Goal: Information Seeking & Learning: Learn about a topic

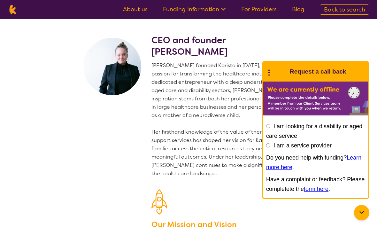
click at [216, 10] on link "Funding Information" at bounding box center [194, 9] width 63 height 8
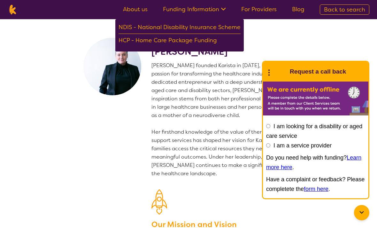
click at [218, 27] on div "NDIS - National Disability Insurance Scheme" at bounding box center [179, 27] width 122 height 11
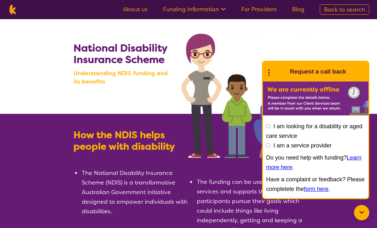
click at [363, 211] on icon at bounding box center [361, 212] width 8 height 8
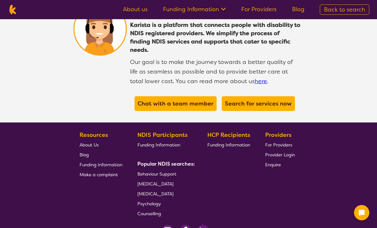
scroll to position [1233, 0]
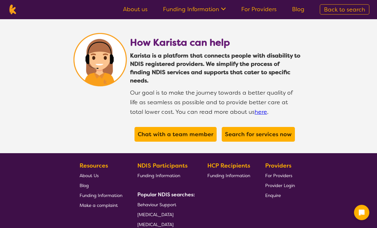
scroll to position [1192, 0]
click at [276, 130] on b "Search for services now" at bounding box center [258, 134] width 67 height 8
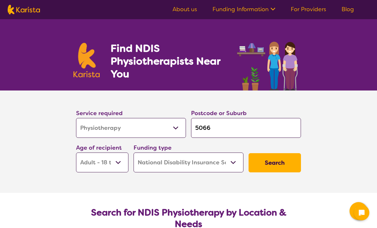
select select "Physiotherapy"
select select "AD"
select select "NDIS"
select select "Physiotherapy"
select select "AD"
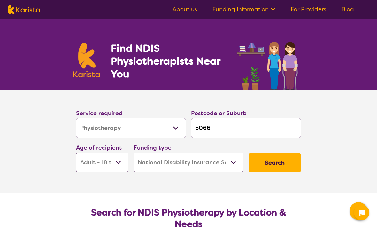
select select "NDIS"
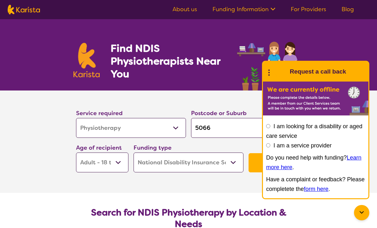
click at [362, 213] on icon at bounding box center [361, 212] width 4 height 3
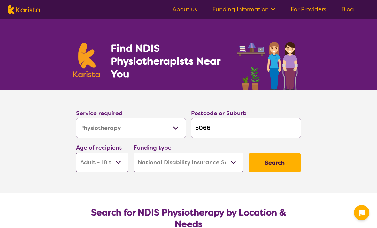
click at [123, 162] on select "Early Childhood - 0 to 9 Child - 10 to 11 Adolescent - 12 to 17 Adult - 18 to 6…" at bounding box center [102, 162] width 52 height 20
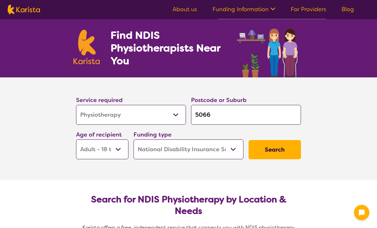
scroll to position [13, 0]
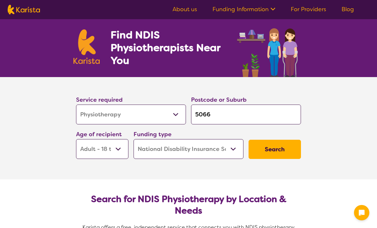
click at [289, 146] on button "Search" at bounding box center [274, 148] width 52 height 19
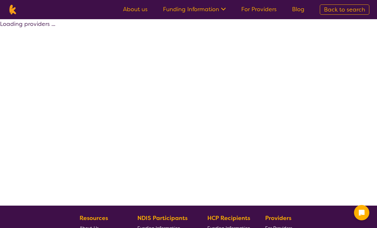
select select "by_score"
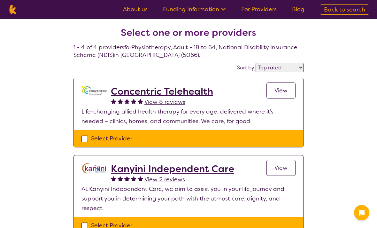
select select "Physiotherapy"
select select "AD"
select select "NDIS"
select select "Physiotherapy"
select select "AD"
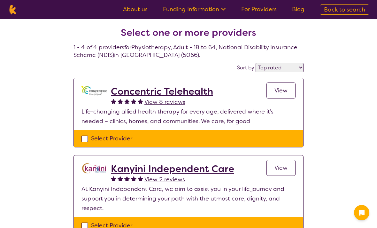
select select "NDIS"
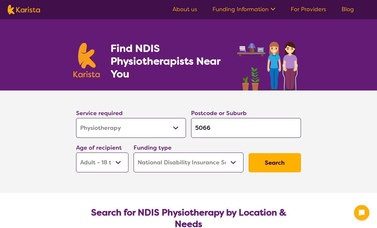
click at [194, 12] on link "About us" at bounding box center [184, 9] width 25 height 8
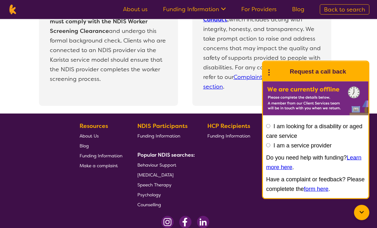
scroll to position [1407, 0]
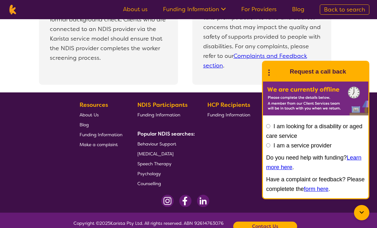
click at [362, 74] on div "All NDIS providers subscribed to Karista must comply with the NDIS Worker Scree…" at bounding box center [192, 13] width 369 height 157
click at [355, 220] on div at bounding box center [361, 212] width 15 height 15
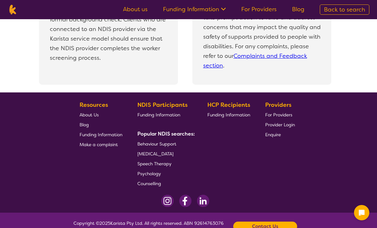
click at [275, 135] on span "Enquire" at bounding box center [273, 134] width 16 height 6
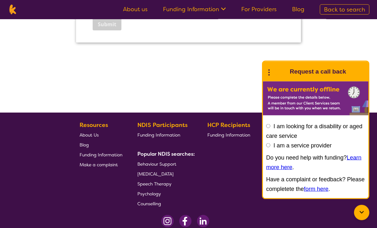
scroll to position [1011, 0]
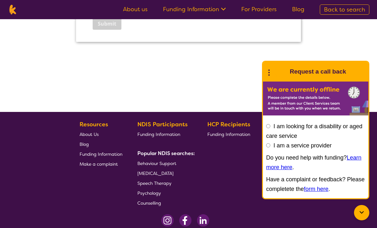
click at [362, 216] on icon at bounding box center [361, 212] width 8 height 8
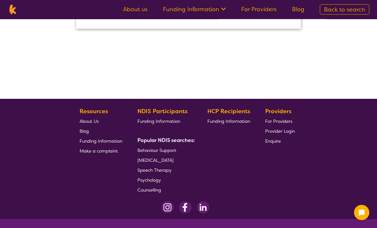
scroll to position [1030, 0]
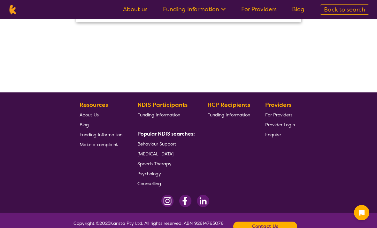
click at [86, 123] on span "Blog" at bounding box center [83, 125] width 9 height 6
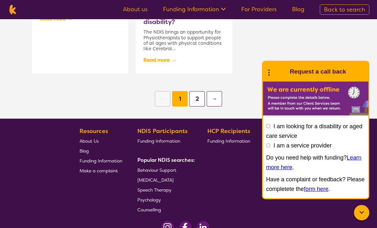
scroll to position [704, 0]
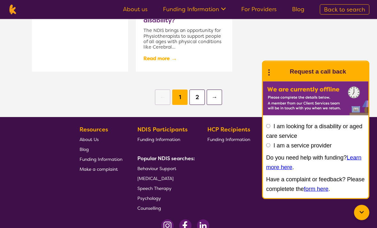
click at [358, 216] on icon at bounding box center [361, 212] width 8 height 8
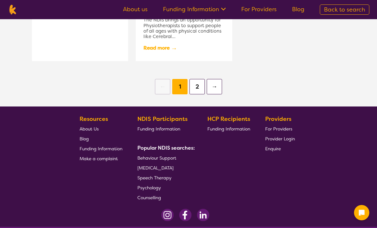
scroll to position [728, 0]
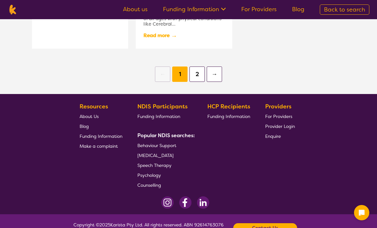
click at [281, 226] on div "Contact Us" at bounding box center [265, 228] width 64 height 10
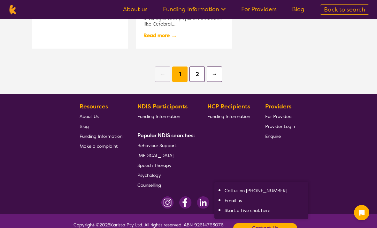
click at [239, 202] on link "Email us" at bounding box center [232, 200] width 17 height 6
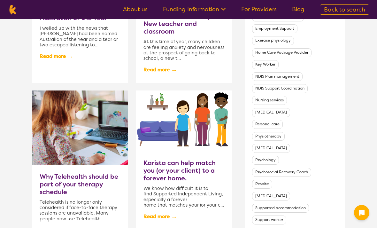
scroll to position [341, 0]
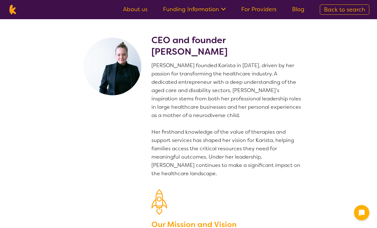
scroll to position [1126, 0]
